Goal: Task Accomplishment & Management: Use online tool/utility

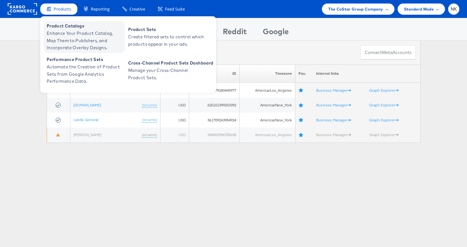
click at [71, 47] on span "Enhance Your Product Catalog, Map Them to Publishers, and Incorporate Overlay D…" at bounding box center [85, 41] width 77 height 22
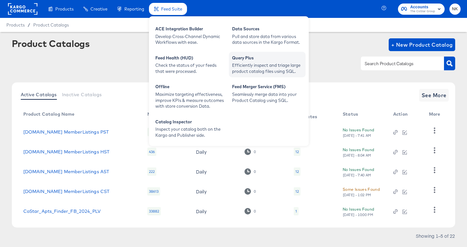
click at [248, 63] on div "Efficiently inspect and triage large product catalog files using SQL." at bounding box center [267, 68] width 70 height 12
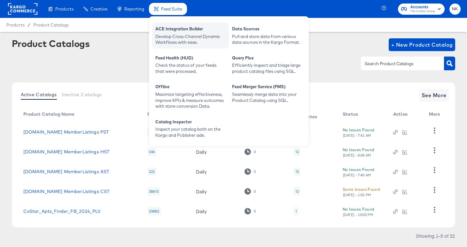
click at [169, 28] on div "ACE Integration Builder" at bounding box center [190, 30] width 70 height 8
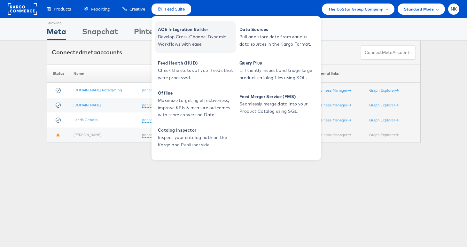
click at [172, 31] on span "ACE Integration Builder" at bounding box center [196, 29] width 77 height 7
click at [175, 27] on span "ACE Integration Builder" at bounding box center [196, 29] width 77 height 7
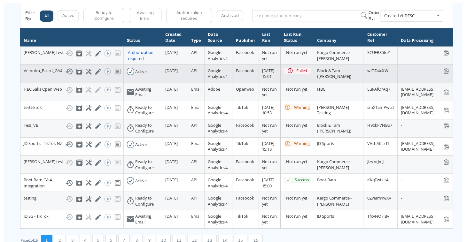
scroll to position [50, 0]
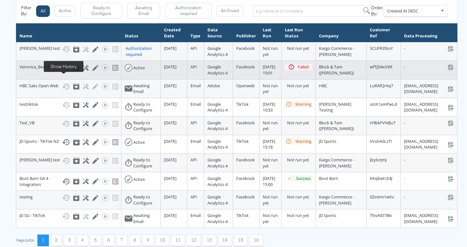
click at [64, 72] on icon at bounding box center [66, 68] width 8 height 8
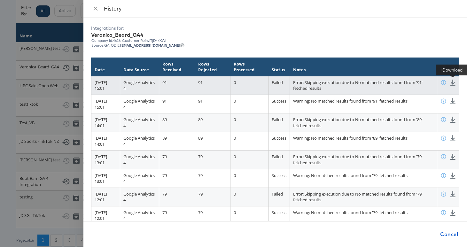
click at [452, 82] on icon at bounding box center [453, 83] width 6 height 6
click at [452, 83] on icon at bounding box center [452, 83] width 5 height 6
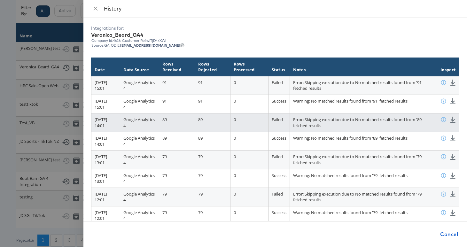
click at [453, 124] on td "Preview Download" at bounding box center [448, 123] width 22 height 19
click at [453, 119] on icon at bounding box center [452, 120] width 5 height 6
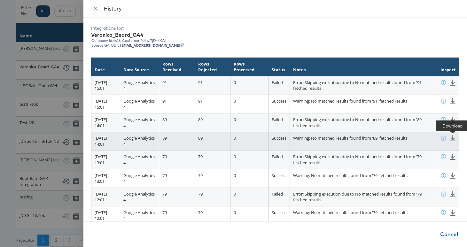
click at [454, 140] on icon at bounding box center [453, 138] width 6 height 6
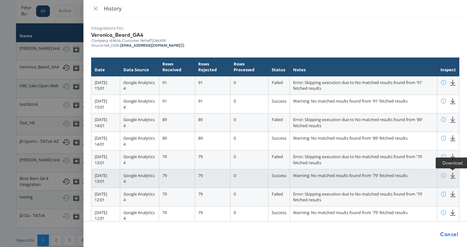
click at [452, 176] on icon at bounding box center [453, 176] width 6 height 6
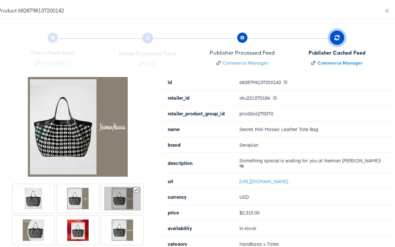
click at [40, 25] on div "Client Feed Input Feeds Step 1 Kargo Processed Feed HUD Publisher Processed Fee…" at bounding box center [194, 133] width 409 height 230
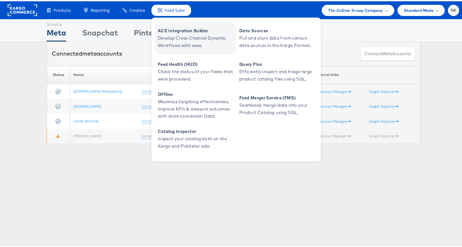
click at [177, 34] on span "Develop Cross-Channel Dynamic Workflows with ease." at bounding box center [196, 40] width 77 height 15
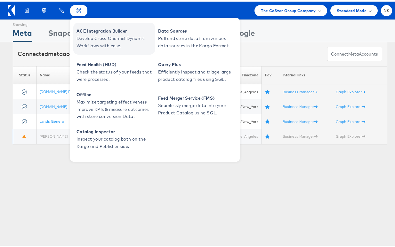
click at [98, 30] on span "ACE Integration Builder" at bounding box center [114, 29] width 77 height 7
